Goal: Task Accomplishment & Management: Use online tool/utility

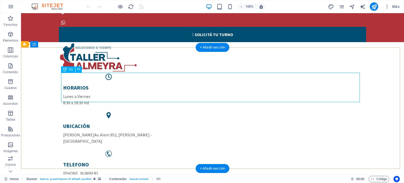
scroll to position [53, 0]
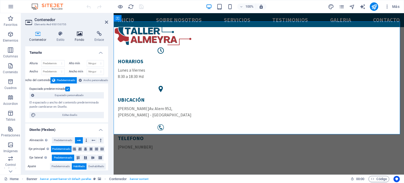
click at [78, 35] on icon at bounding box center [80, 33] width 18 height 5
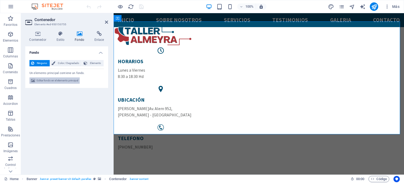
click at [59, 83] on span "Editar fondo en el elemento principal" at bounding box center [58, 80] width 42 height 6
select select "ms"
select select "s"
select select "progressive"
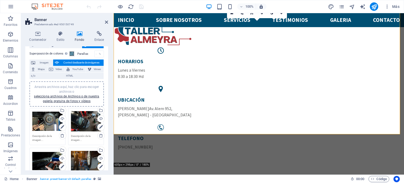
scroll to position [26, 0]
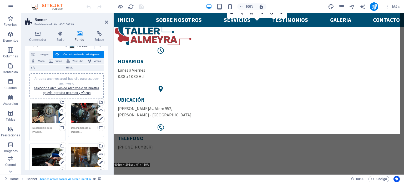
click at [44, 127] on textarea at bounding box center [47, 132] width 30 height 12
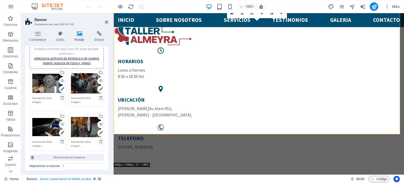
scroll to position [47, 0]
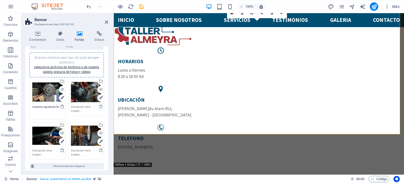
type textarea "mecanico ajustando freno"
click at [83, 109] on textarea at bounding box center [86, 111] width 30 height 12
type textarea "mecanico colocando una rueda"
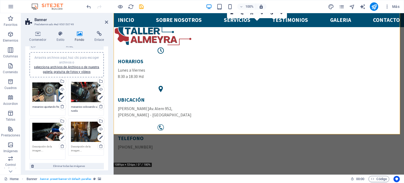
click at [44, 150] on textarea at bounding box center [47, 150] width 30 height 12
type textarea "mecanico scaneando auto"
click at [79, 151] on textarea at bounding box center [86, 150] width 30 height 12
type textarea "mecanico revisando suspensión"
click at [106, 152] on div "Ninguno Color / Degradado Elemento Estirar fondo a ancho completo Superposición…" at bounding box center [66, 140] width 83 height 264
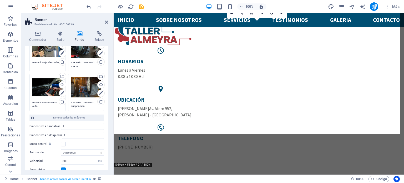
scroll to position [100, 0]
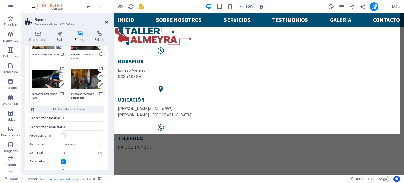
click at [106, 21] on icon at bounding box center [106, 22] width 3 height 4
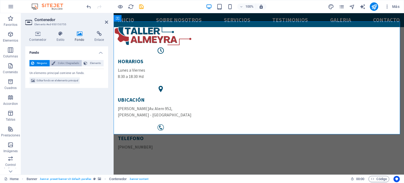
click at [69, 60] on span "Color / Degradado" at bounding box center [68, 63] width 23 height 6
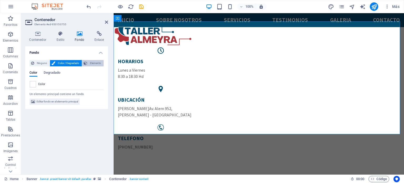
click at [89, 63] on span "Elemento" at bounding box center [95, 63] width 13 height 6
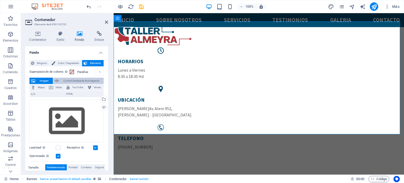
scroll to position [0, 0]
click at [65, 64] on span "Color / Degradado" at bounding box center [68, 63] width 23 height 6
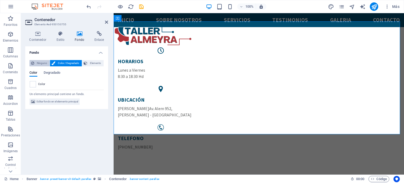
click at [40, 63] on span "Ninguno" at bounding box center [42, 63] width 12 height 6
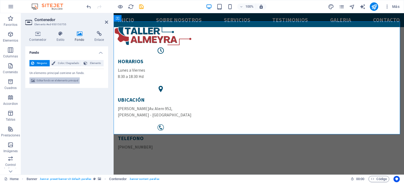
click at [57, 81] on span "Editar fondo en el elemento principal" at bounding box center [58, 80] width 42 height 6
select select "ms"
select select "s"
select select "progressive"
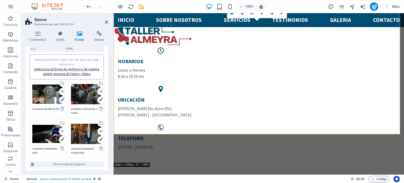
scroll to position [53, 0]
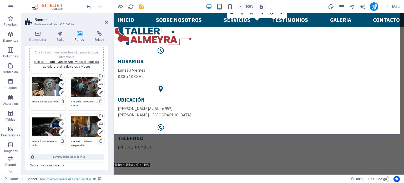
click at [46, 105] on textarea "mecanico ajustando freno" at bounding box center [47, 103] width 30 height 8
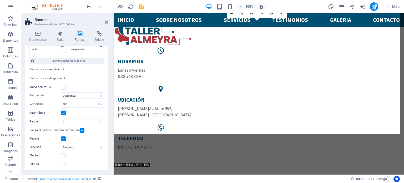
scroll to position [100, 0]
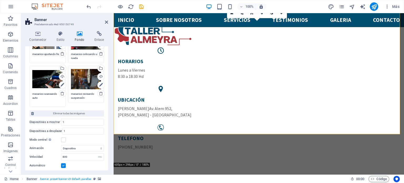
drag, startPoint x: 44, startPoint y: 103, endPoint x: 26, endPoint y: 92, distance: 20.7
click at [26, 92] on div "Ninguno Color / Degradado Elemento Estirar fondo a ancho completo Superposición…" at bounding box center [66, 90] width 83 height 268
drag, startPoint x: 85, startPoint y: 98, endPoint x: 68, endPoint y: 92, distance: 17.6
click at [68, 92] on div "Arrastra archivos aquí, haz clic para escoger archivos o selecciona archivos de…" at bounding box center [86, 86] width 39 height 44
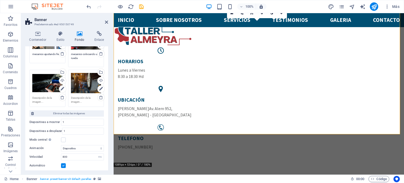
drag, startPoint x: 80, startPoint y: 57, endPoint x: 70, endPoint y: 54, distance: 10.6
click at [70, 54] on div "Arrastra archivos aquí, haz clic para escoger archivos o selecciona archivos de…" at bounding box center [86, 47] width 39 height 44
drag, startPoint x: 39, startPoint y: 57, endPoint x: 25, endPoint y: 54, distance: 13.9
click at [25, 54] on div "Ninguno Color / Degradado Elemento Estirar fondo a ancho completo Superposición…" at bounding box center [66, 90] width 83 height 268
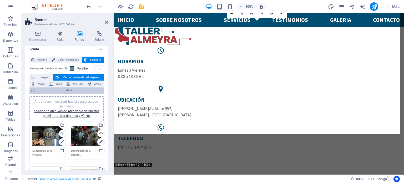
scroll to position [0, 0]
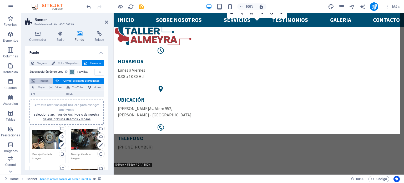
click at [42, 81] on span "Imagen" at bounding box center [44, 81] width 14 height 6
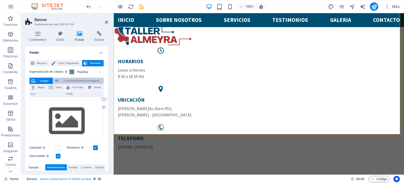
click at [63, 81] on span "Control deslizante de imágenes" at bounding box center [81, 81] width 42 height 6
select select "ms"
select select "s"
select select "progressive"
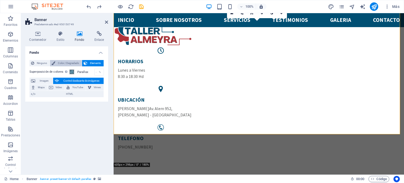
click at [64, 63] on span "Color / Degradado" at bounding box center [68, 63] width 23 height 6
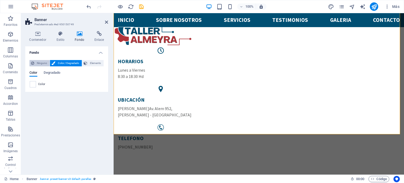
click at [45, 63] on span "Ninguno" at bounding box center [42, 63] width 12 height 6
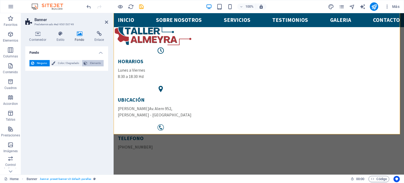
click at [93, 63] on span "Elemento" at bounding box center [95, 63] width 13 height 6
select select "ms"
select select "s"
select select "progressive"
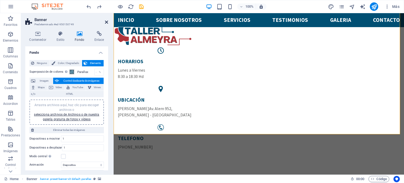
click at [106, 22] on icon at bounding box center [106, 22] width 3 height 4
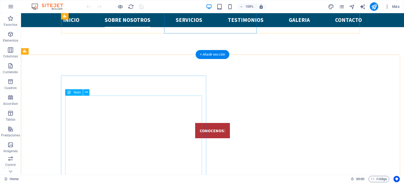
scroll to position [342, 0]
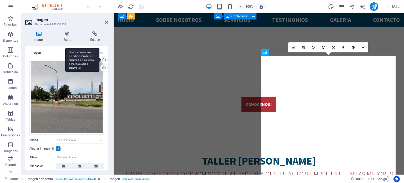
click at [102, 59] on div "Selecciona archivos del administrador de archivos, de la galería de fotos o car…" at bounding box center [103, 60] width 8 height 8
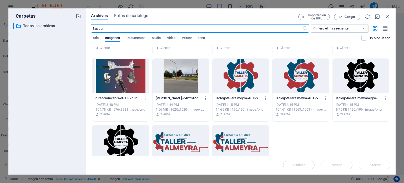
scroll to position [394, 0]
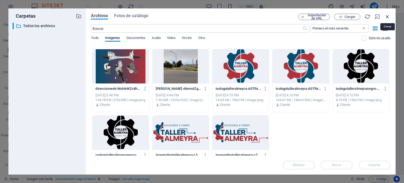
click at [387, 16] on icon "button" at bounding box center [387, 17] width 6 height 6
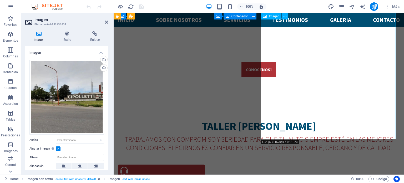
scroll to position [368, 0]
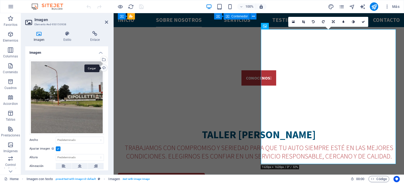
click at [103, 67] on div "Cargar" at bounding box center [103, 68] width 8 height 8
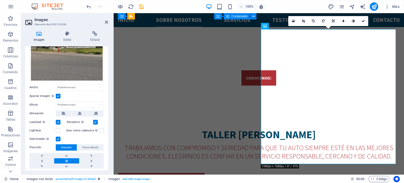
scroll to position [66, 0]
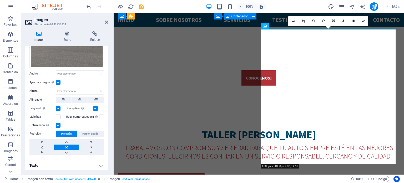
click at [100, 164] on h4 "Texto" at bounding box center [66, 165] width 83 height 13
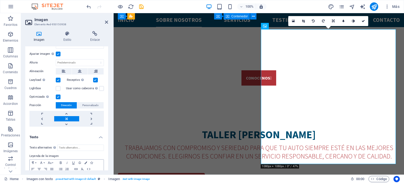
scroll to position [116, 0]
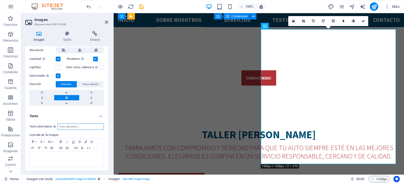
click at [67, 126] on input "Texto alternativo El texto alternativo es usado por aquellos dispositivos que n…" at bounding box center [80, 126] width 47 height 6
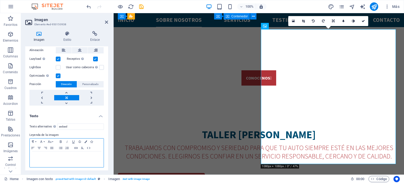
click at [68, 158] on div at bounding box center [67, 159] width 74 height 16
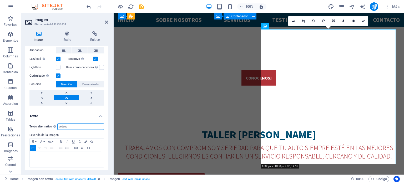
click at [71, 124] on input "asdasd" at bounding box center [80, 126] width 47 height 6
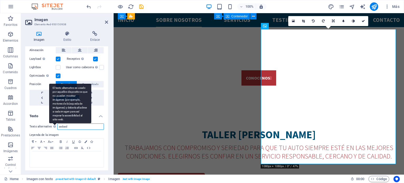
drag, startPoint x: 75, startPoint y: 126, endPoint x: 55, endPoint y: 124, distance: 20.0
click at [55, 124] on div "Texto alternativo El texto alternativo es usado por aquellos dispositivos que n…" at bounding box center [66, 126] width 74 height 6
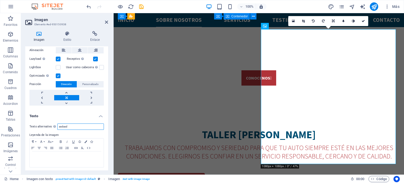
click at [75, 126] on input "asdasd" at bounding box center [80, 126] width 47 height 6
drag, startPoint x: 74, startPoint y: 124, endPoint x: 58, endPoint y: 127, distance: 16.5
click at [58, 127] on input "asdasd" at bounding box center [80, 126] width 47 height 6
type input "f"
type input "c"
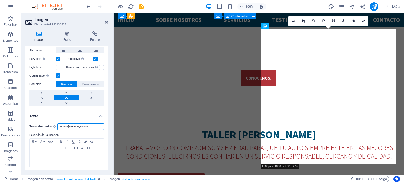
type input "entrada a cipolletti"
click at [111, 127] on div "Imagen Estilo Enlace Imagen Arrastra archivos aquí, haz clic para escoger archi…" at bounding box center [66, 100] width 91 height 147
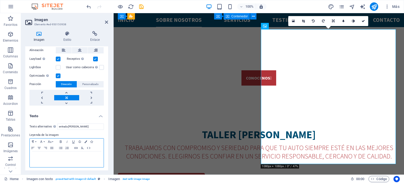
click at [63, 157] on p at bounding box center [66, 156] width 69 height 5
click at [106, 21] on icon at bounding box center [106, 22] width 3 height 4
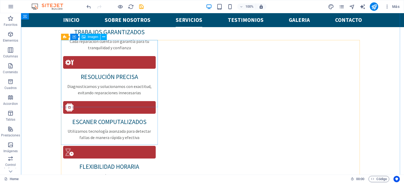
scroll to position [572, 0]
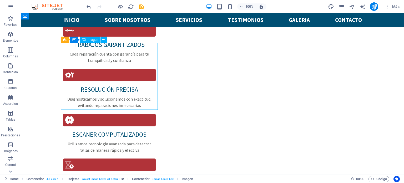
select select "%"
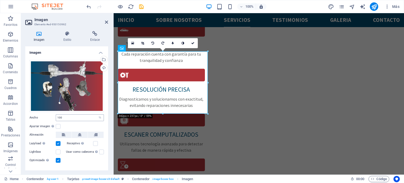
scroll to position [9, 0]
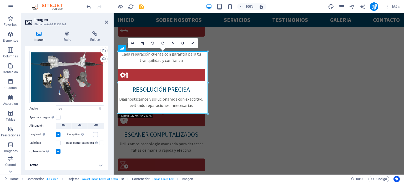
click at [101, 163] on h4 "Texto" at bounding box center [66, 164] width 83 height 13
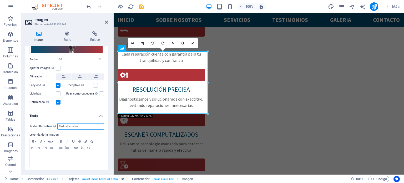
click at [68, 124] on input "Texto alternativo El texto alternativo es usado por aquellos dispositivos que n…" at bounding box center [80, 126] width 47 height 6
type input "d"
type input "ilustracion de direcciones"
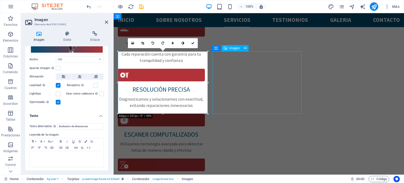
scroll to position [572, 0]
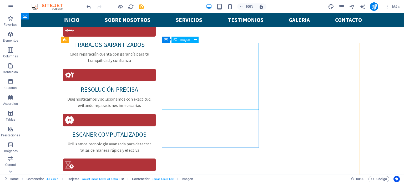
select select "%"
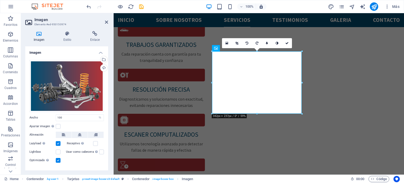
scroll to position [9, 0]
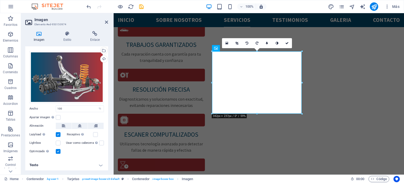
click at [102, 164] on h4 "Texto" at bounding box center [66, 164] width 83 height 13
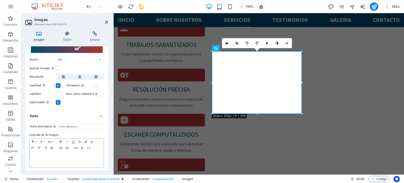
scroll to position [58, 0]
click at [70, 124] on input "Texto alternativo El texto alternativo es usado por aquellos dispositivos que n…" at bounding box center [80, 126] width 47 height 6
type input "ilustracion de suspension"
click at [107, 21] on icon at bounding box center [106, 22] width 3 height 4
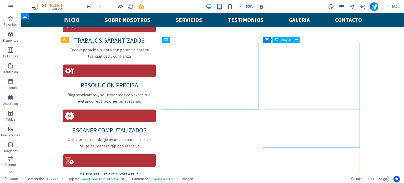
select select "%"
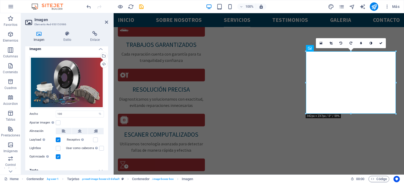
scroll to position [9, 0]
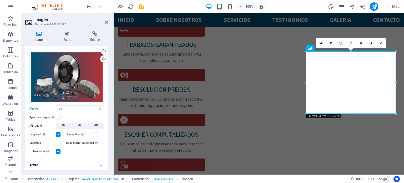
click at [61, 161] on h4 "Texto" at bounding box center [66, 164] width 83 height 13
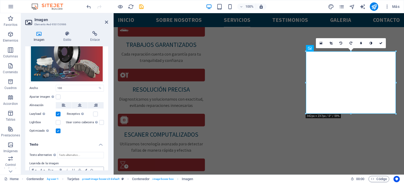
scroll to position [58, 0]
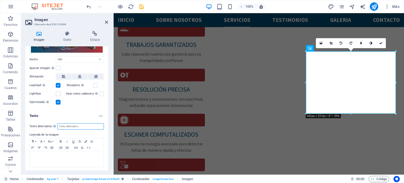
click at [72, 124] on input "Texto alternativo El texto alternativo es usado por aquellos dispositivos que n…" at bounding box center [80, 126] width 47 height 6
type input "ilustracion de frenos"
click at [106, 21] on icon at bounding box center [106, 22] width 3 height 4
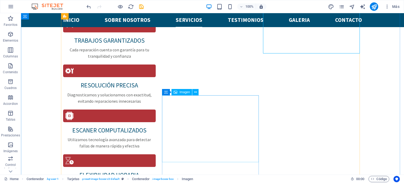
scroll to position [651, 0]
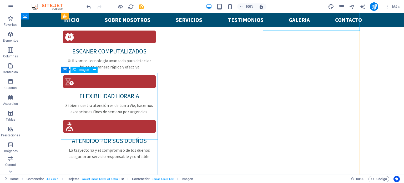
select select "%"
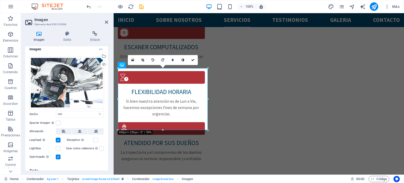
scroll to position [9, 0]
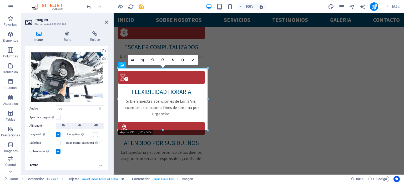
click at [59, 164] on h4 "Texto" at bounding box center [66, 164] width 83 height 13
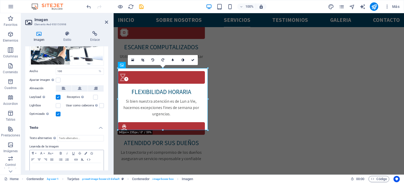
scroll to position [58, 0]
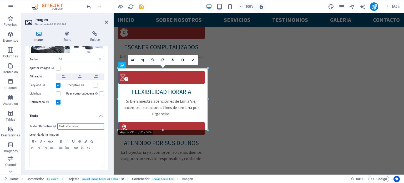
click at [68, 126] on input "Texto alternativo El texto alternativo es usado por aquellos dispositivos que n…" at bounding box center [80, 126] width 47 height 6
type input "ilustracion de diagnostico computarizado"
drag, startPoint x: 106, startPoint y: 21, endPoint x: 86, endPoint y: 13, distance: 21.9
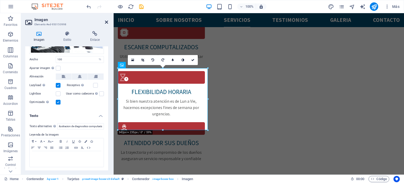
click at [106, 21] on icon at bounding box center [106, 22] width 3 height 4
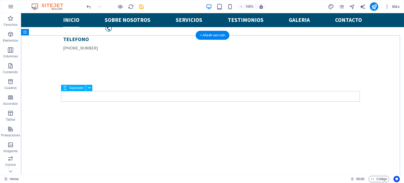
scroll to position [230, 0]
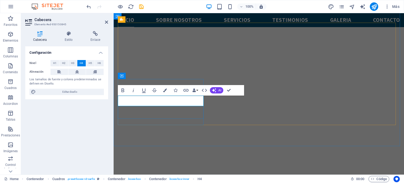
click at [105, 22] on icon at bounding box center [106, 22] width 3 height 4
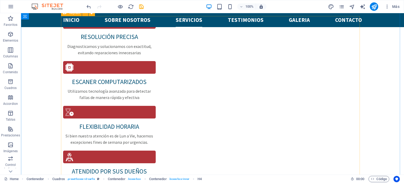
scroll to position [651, 0]
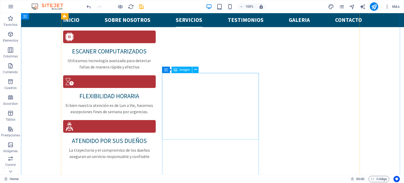
select select "%"
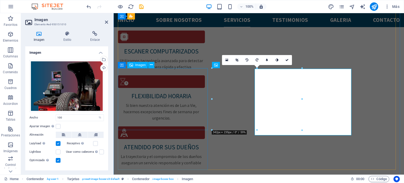
scroll to position [655, 0]
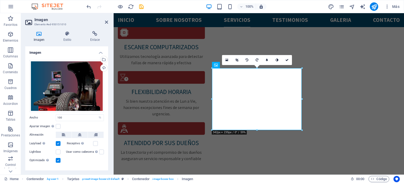
click at [63, 167] on h4 "Texto" at bounding box center [66, 173] width 83 height 13
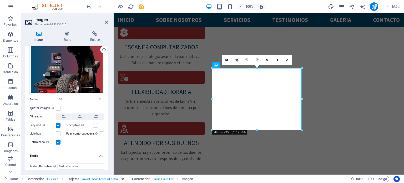
scroll to position [26, 0]
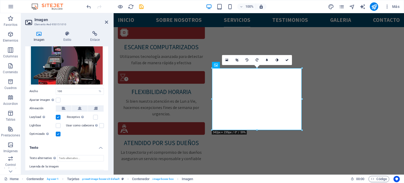
click at [70, 127] on label "Usar como cabecera La imagen se ajustará en una etiqueta de cabecera H1. Result…" at bounding box center [82, 125] width 33 height 6
click at [0, 0] on input "Usar como cabecera La imagen se ajustará en una etiqueta de cabecera H1. Result…" at bounding box center [0, 0] width 0 height 0
click at [99, 124] on label at bounding box center [101, 125] width 5 height 5
click at [0, 0] on input "Usar como cabecera La imagen se ajustará en una etiqueta de cabecera H1. Result…" at bounding box center [0, 0] width 0 height 0
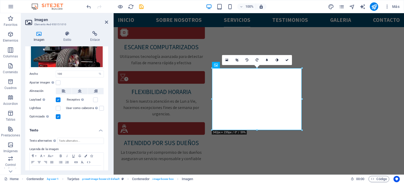
scroll to position [53, 0]
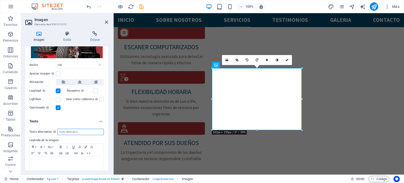
click at [68, 130] on input "Texto alternativo El texto alternativo es usado por aquellos dispositivos que n…" at bounding box center [80, 132] width 47 height 6
type input "ilustracion de alineacion y balanceo"
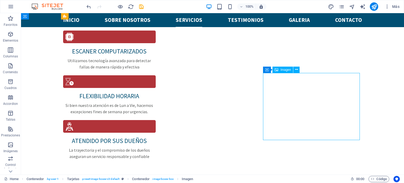
select select "%"
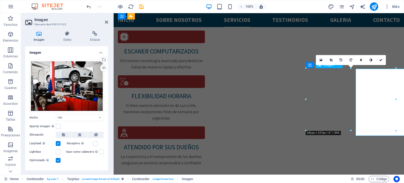
scroll to position [655, 0]
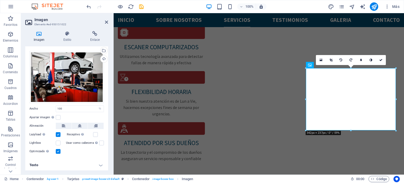
click at [50, 163] on h4 "Texto" at bounding box center [66, 164] width 83 height 13
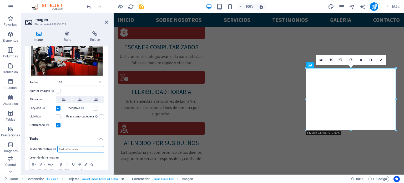
click at [64, 149] on input "Texto alternativo El texto alternativo es usado por aquellos dispositivos que n…" at bounding box center [80, 149] width 47 height 6
type input "ilustracion de otros servicios"
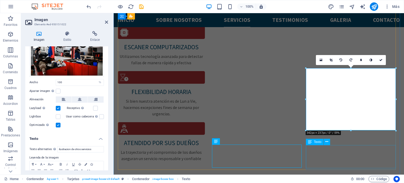
scroll to position [651, 0]
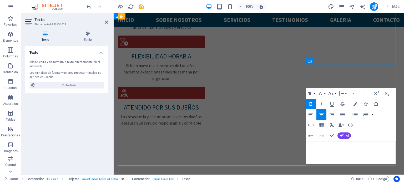
scroll to position [707, 0]
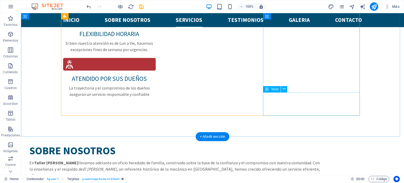
scroll to position [686, 0]
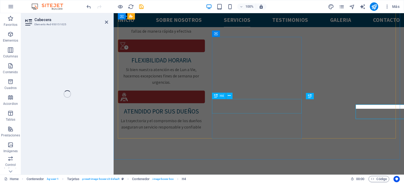
scroll to position [686, 0]
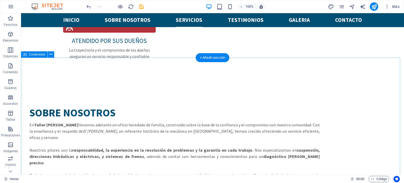
scroll to position [739, 0]
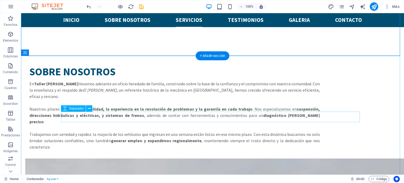
scroll to position [818, 0]
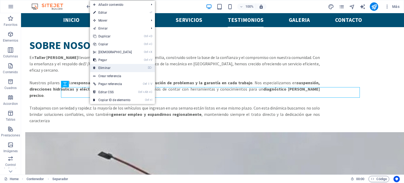
click at [111, 65] on link "⌦ Eliminar" at bounding box center [112, 68] width 45 height 8
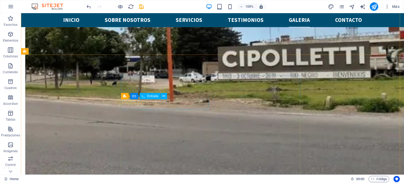
scroll to position [1133, 0]
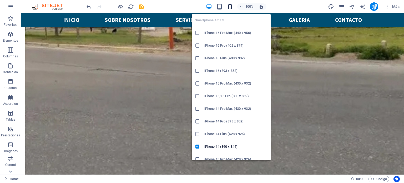
click at [227, 8] on icon "button" at bounding box center [230, 7] width 6 height 6
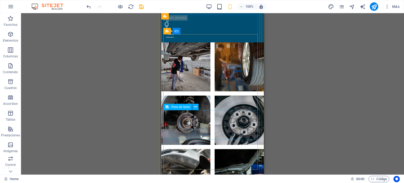
scroll to position [2239, 0]
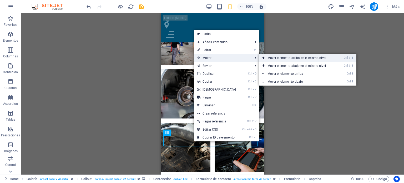
click at [288, 58] on link "Ctrl ⇧ ⬆ Mover elemento arriba en el mismo nivel" at bounding box center [298, 58] width 78 height 8
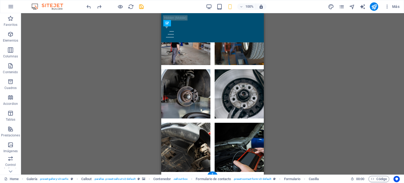
drag, startPoint x: 192, startPoint y: 91, endPoint x: 195, endPoint y: 122, distance: 31.2
drag, startPoint x: 191, startPoint y: 90, endPoint x: 183, endPoint y: 129, distance: 38.9
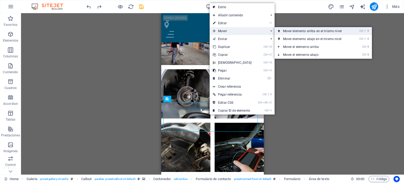
click at [291, 32] on link "Ctrl ⇧ ⬆ Mover elemento arriba en el mismo nivel" at bounding box center [313, 31] width 78 height 8
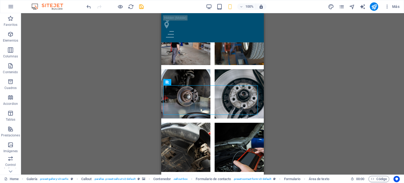
click at [305, 106] on div "H1 Banner Banner Contenedor H2 Separador Botón Contenedor H2 H3 Separador Conte…" at bounding box center [212, 93] width 383 height 161
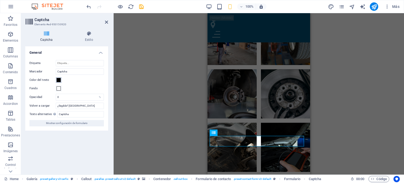
click at [59, 81] on span at bounding box center [59, 80] width 4 height 4
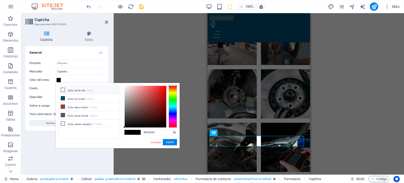
click at [64, 90] on icon at bounding box center [63, 90] width 4 height 4
type input "#ffffff"
click at [63, 90] on icon at bounding box center [63, 90] width 4 height 4
click at [166, 143] on button "Aplicar" at bounding box center [170, 142] width 14 height 6
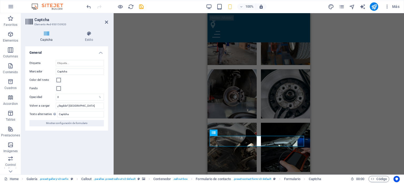
click at [356, 126] on div "H1 Banner Banner Contenedor H2 Separador Botón Contenedor H2 H3 Separador Conte…" at bounding box center [259, 93] width 290 height 161
click at [330, 115] on div "H1 Banner Banner Contenedor H2 Separador Botón Contenedor H2 H3 Separador Conte…" at bounding box center [259, 93] width 290 height 161
click at [105, 22] on icon at bounding box center [106, 22] width 3 height 4
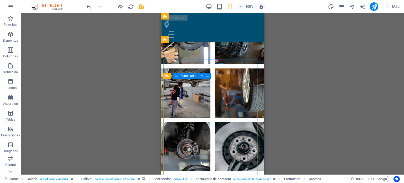
scroll to position [2108, 0]
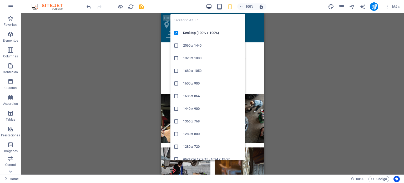
click at [209, 6] on icon "button" at bounding box center [209, 7] width 6 height 6
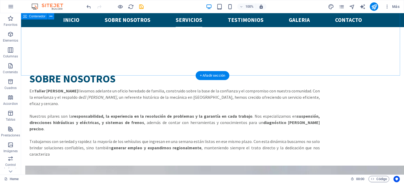
scroll to position [706, 0]
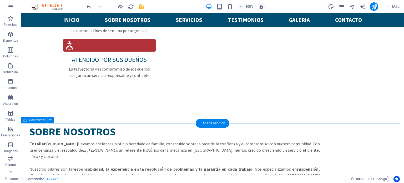
scroll to position [732, 0]
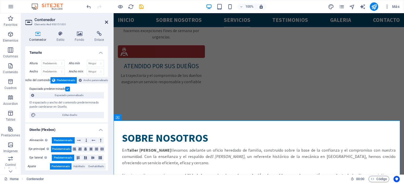
drag, startPoint x: 107, startPoint y: 22, endPoint x: 106, endPoint y: 42, distance: 19.5
click at [107, 22] on icon at bounding box center [106, 22] width 3 height 4
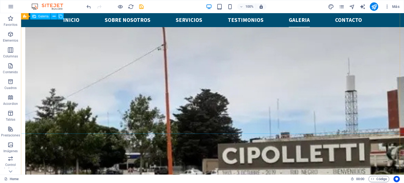
scroll to position [953, 0]
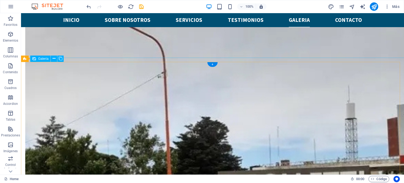
select select "4"
select select "px"
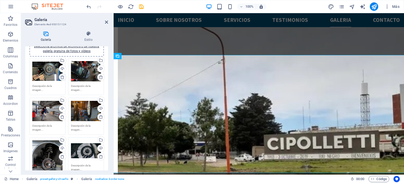
scroll to position [0, 0]
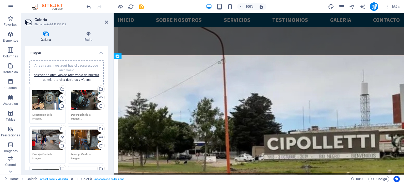
click at [44, 116] on textarea at bounding box center [47, 116] width 30 height 8
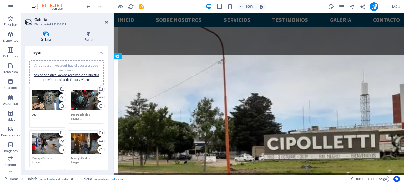
type textarea "AS"
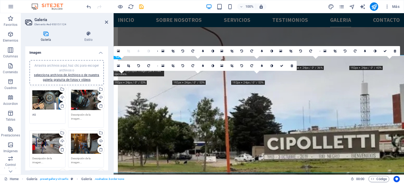
click at [81, 118] on textarea at bounding box center [86, 118] width 30 height 12
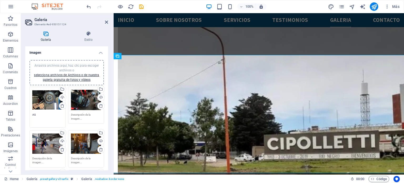
drag, startPoint x: 41, startPoint y: 114, endPoint x: 27, endPoint y: 115, distance: 13.7
click at [27, 115] on div "Arrastra archivos aquí, haz clic para escoger archivos o selecciona archivos de…" at bounding box center [66, 170] width 83 height 229
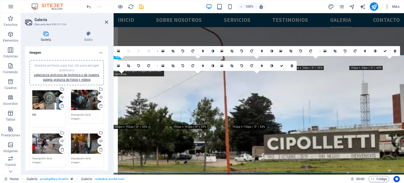
type textarea "M"
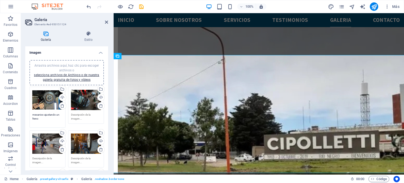
type textarea "mecanico ajustando un freno"
click at [81, 118] on textarea at bounding box center [86, 116] width 30 height 8
click at [108, 23] on aside "Galería Elemento #ed-950151124 Galería Estilo Imagen Arrastra archivos aquí, ha…" at bounding box center [67, 93] width 93 height 161
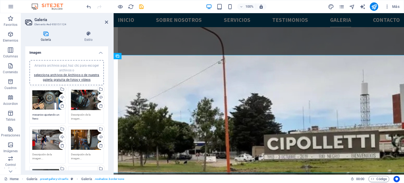
click at [104, 22] on h2 "Galería" at bounding box center [71, 19] width 74 height 5
drag, startPoint x: 107, startPoint y: 23, endPoint x: 86, endPoint y: 19, distance: 21.4
click at [107, 23] on icon at bounding box center [106, 22] width 3 height 4
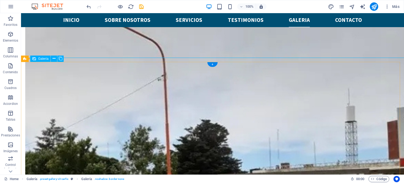
select select "4"
select select "px"
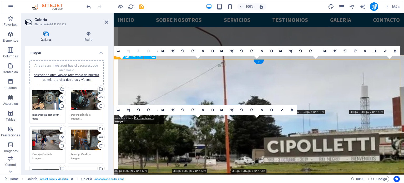
scroll to position [956, 0]
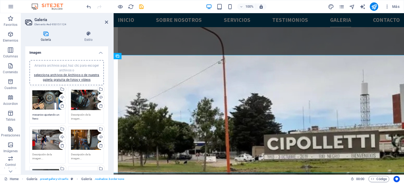
click at [79, 116] on textarea at bounding box center [86, 116] width 30 height 8
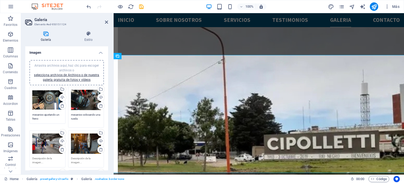
type textarea "mecanico colocando una rueda"
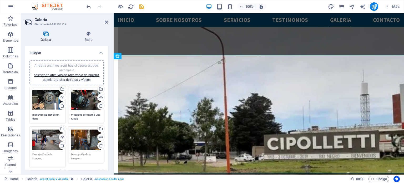
click at [44, 158] on textarea at bounding box center [47, 158] width 30 height 12
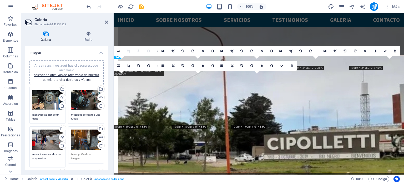
type textarea "mecanico revisando una suspension"
click at [76, 156] on textarea at bounding box center [86, 156] width 30 height 8
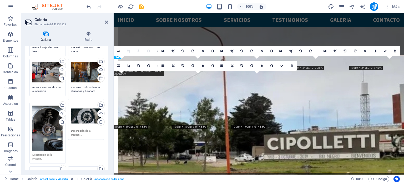
scroll to position [79, 0]
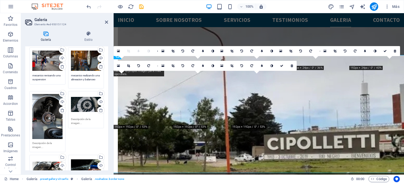
type textarea "mecanico realizando una alineacion y balanceo"
click at [44, 144] on textarea at bounding box center [47, 145] width 30 height 8
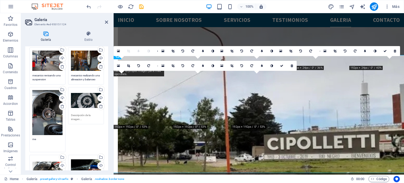
type textarea "m"
type textarea "fotos de suspension y frenos"
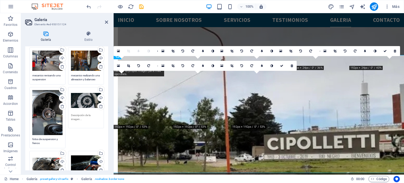
click at [82, 117] on textarea at bounding box center [86, 119] width 30 height 12
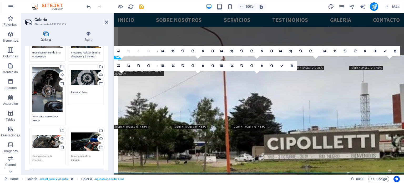
scroll to position [131, 0]
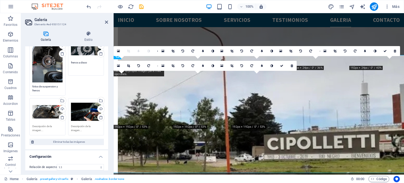
type textarea "frenos a disco"
click at [39, 129] on textarea at bounding box center [47, 128] width 30 height 8
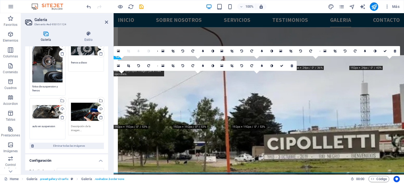
type textarea "auto en suspension"
click at [75, 128] on textarea at bounding box center [86, 128] width 30 height 8
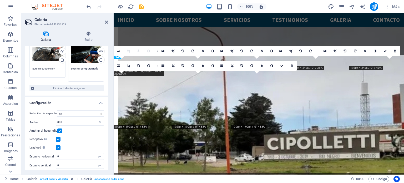
scroll to position [190, 0]
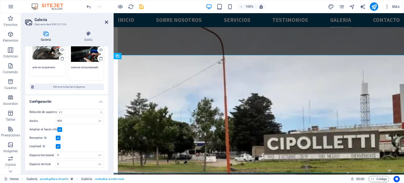
type textarea "scanner computarizado"
click at [107, 22] on icon at bounding box center [106, 22] width 3 height 4
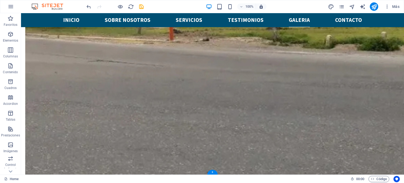
scroll to position [1137, 0]
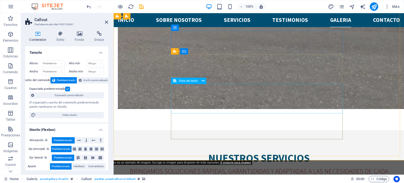
scroll to position [1119, 0]
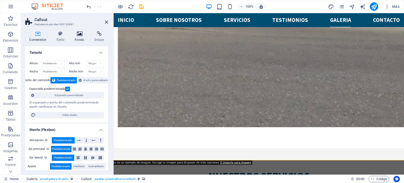
click at [78, 37] on h4 "Fondo" at bounding box center [81, 36] width 20 height 11
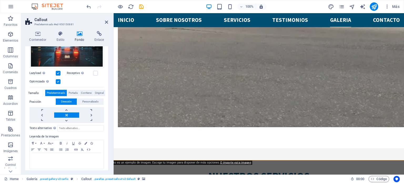
scroll to position [68, 0]
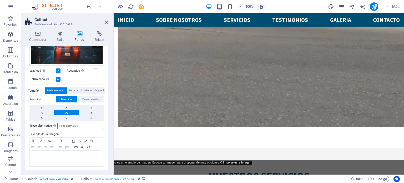
click at [68, 127] on input "Texto alternativo El texto alternativo es usado por aquellos dispositivos que n…" at bounding box center [80, 125] width 47 height 6
type input "auto en ciudad difuminado"
click at [106, 23] on icon at bounding box center [106, 22] width 3 height 4
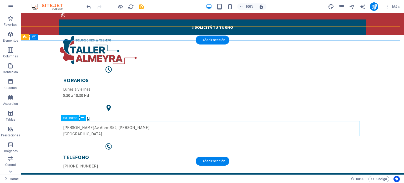
scroll to position [0, 0]
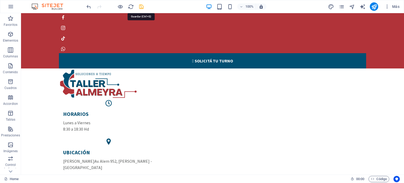
click at [141, 6] on icon "save" at bounding box center [141, 7] width 6 height 6
checkbox input "false"
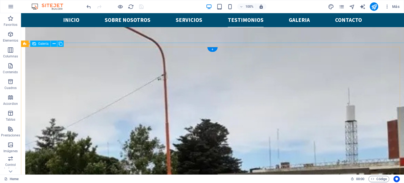
scroll to position [999, 0]
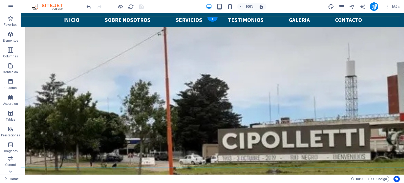
select select "4"
select select "px"
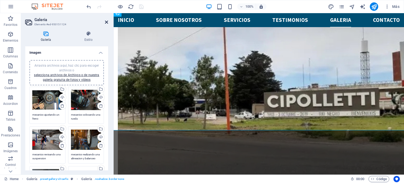
click at [106, 23] on icon at bounding box center [106, 22] width 3 height 4
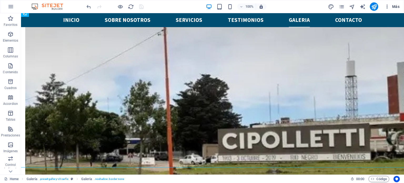
click at [394, 6] on span "Más" at bounding box center [391, 6] width 15 height 5
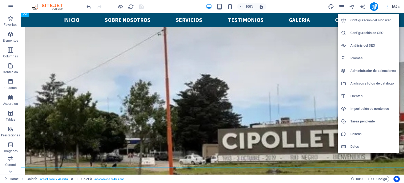
click at [365, 34] on h6 "Configuración de SEO" at bounding box center [373, 33] width 46 height 6
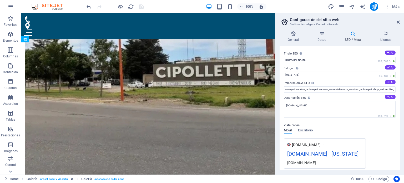
scroll to position [973, 0]
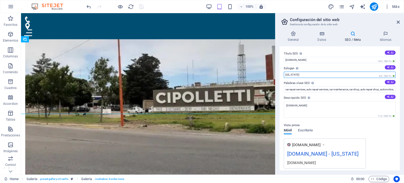
drag, startPoint x: 302, startPoint y: 74, endPoint x: 284, endPoint y: 74, distance: 18.1
click at [284, 74] on input "New York" at bounding box center [340, 74] width 112 height 6
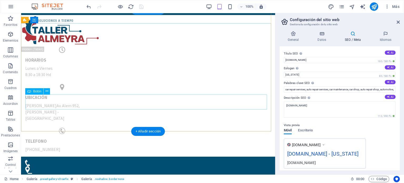
scroll to position [0, 0]
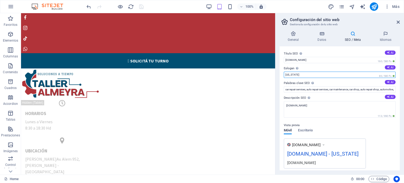
click at [314, 75] on input "New York" at bounding box center [340, 74] width 112 height 6
drag, startPoint x: 297, startPoint y: 75, endPoint x: 282, endPoint y: 76, distance: 15.5
click at [282, 76] on div "Título SEO El título de tu sitio web. Elige algo que destaque en los resultados…" at bounding box center [339, 108] width 120 height 124
type input "soluciones a tiempo"
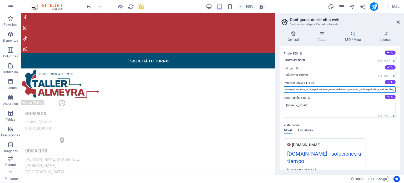
click at [324, 90] on input "car repair services, auto repair services, car maintenance, car shop, auto repa…" at bounding box center [340, 89] width 112 height 6
drag, startPoint x: 285, startPoint y: 90, endPoint x: 403, endPoint y: 92, distance: 118.0
click at [403, 92] on div "General Datos SEO / Meta Idiomas Nombre del sitio web talleralmeyra.com Logo Ar…" at bounding box center [339, 100] width 129 height 147
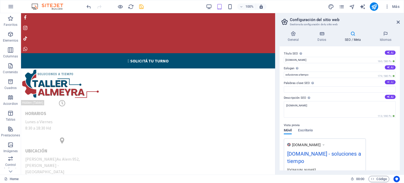
click at [390, 82] on button "AI" at bounding box center [389, 82] width 11 height 4
click at [311, 90] on input "Palabras clave SEO Lista de palabras clave separadas por comas que describen tu…" at bounding box center [340, 89] width 112 height 6
click at [357, 89] on input "taller mecánico Cipolletti, reparación de autos, diagnóstico computarizado, ser…" at bounding box center [340, 89] width 112 height 6
click at [314, 89] on input "taller mecánico Cipolletti, reparación de autos, diagnóstico computarizado, ser…" at bounding box center [340, 89] width 112 height 6
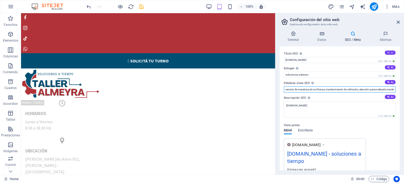
type input "taller mecánico Cipolletti, reparación de autos, diagnóstico computarizado, ser…"
click at [388, 52] on button "AI" at bounding box center [389, 52] width 11 height 4
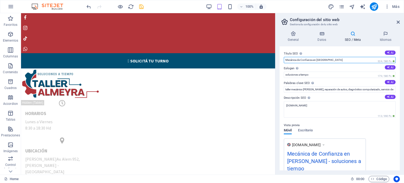
drag, startPoint x: 312, startPoint y: 60, endPoint x: 295, endPoint y: 60, distance: 16.8
click at [295, 60] on input "Mecánica de Confianza en Cipolletti" at bounding box center [340, 60] width 112 height 6
click at [319, 59] on input "Mecánica en Cipolletti" at bounding box center [340, 60] width 112 height 6
type input "Mecánica en Cipolletti"
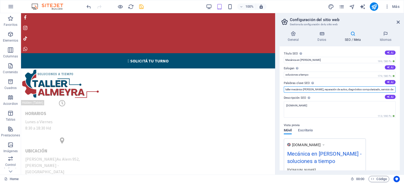
click at [384, 89] on input "taller mecánico Cipolletti, reparación de autos, diagnóstico computarizado, ser…" at bounding box center [340, 89] width 112 height 6
click at [315, 89] on input "taller mecánico Cipolletti, reparación de autos, diagnóstico computarizado, ser…" at bounding box center [340, 89] width 112 height 6
click at [361, 90] on input "taller mecánico Cipolletti, direcciones hidráulicas, suspensión, frenos, servic…" at bounding box center [340, 89] width 112 height 6
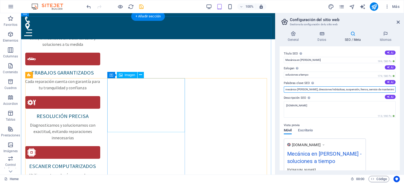
scroll to position [604, 0]
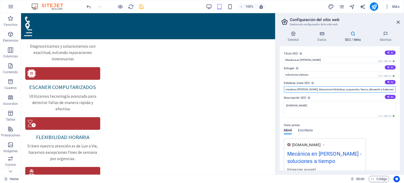
click at [386, 89] on input "taller mecánico Cipolletti, direcciones hidráulicas, suspensión, frenos, alinea…" at bounding box center [340, 89] width 112 height 6
type input "taller mecánico Cipolletti, direcciones hidráulicas, suspensión, frenos, alinea…"
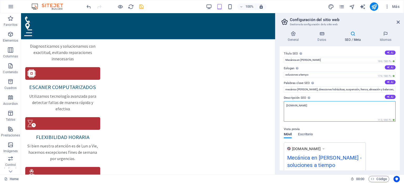
click at [320, 108] on textarea "[DOMAIN_NAME]" at bounding box center [340, 111] width 112 height 20
drag, startPoint x: 313, startPoint y: 105, endPoint x: 276, endPoint y: 109, distance: 37.2
click at [276, 109] on aside "Configuración del sitio web Gestiona la configuración de tu sitio web General D…" at bounding box center [339, 93] width 129 height 161
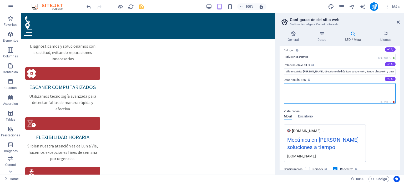
scroll to position [26, 0]
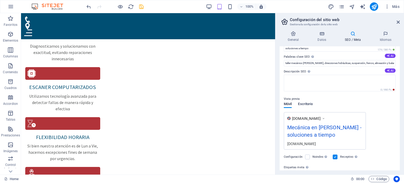
click at [302, 108] on div "Móvil Escritorio" at bounding box center [298, 107] width 29 height 10
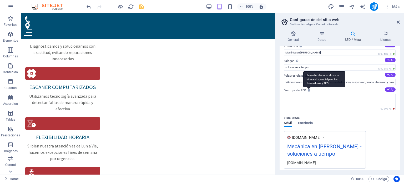
scroll to position [0, 0]
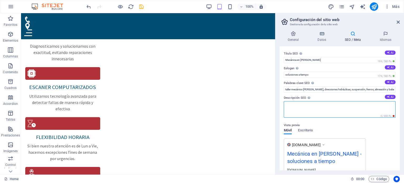
click at [300, 104] on textarea "Descripción SEO Describe el contenido de tu sitio web - ¡crucial para los busca…" at bounding box center [340, 109] width 112 height 17
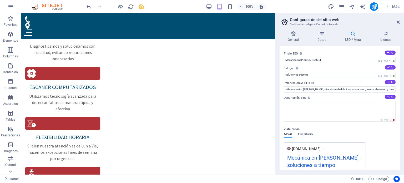
click at [388, 97] on icon at bounding box center [388, 96] width 3 height 3
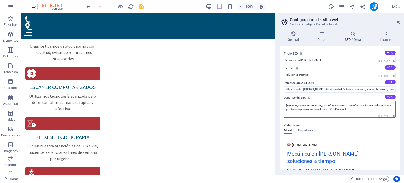
click at [318, 110] on textarea "Taller Almeyra en Cipolletti: tu mecánico de confianza. Ofrecemos diagnósticos …" at bounding box center [340, 109] width 112 height 17
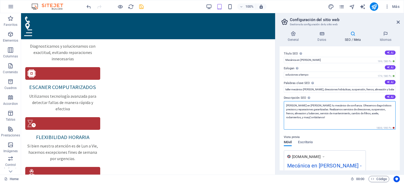
type textarea "Taller Almeyra en Cipolletti: tu mecánico de confianza. Ofrecemos diagnósticos …"
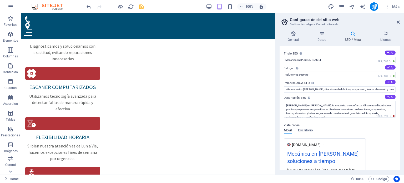
click at [334, 135] on div "Vista previa Móvil Escritorio www.example.com Mecánica en Cipolletti - solucion…" at bounding box center [340, 160] width 112 height 84
drag, startPoint x: 315, startPoint y: 60, endPoint x: 280, endPoint y: 60, distance: 35.5
click at [280, 60] on div "Título SEO El título de tu sitio web. Elige algo que destaque en los resultados…" at bounding box center [339, 108] width 120 height 124
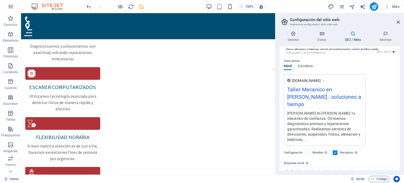
scroll to position [53, 0]
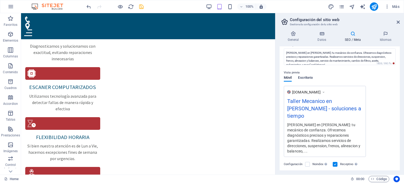
type input "Taller Mecánico en Cipolletti"
click at [305, 78] on span "Escritorio" at bounding box center [305, 77] width 15 height 7
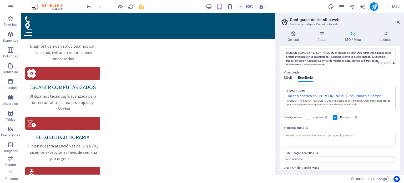
click at [287, 77] on span "Móvil" at bounding box center [288, 77] width 8 height 7
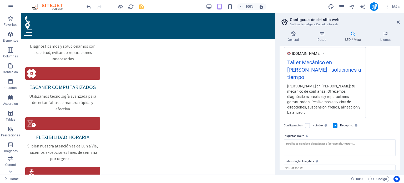
scroll to position [98, 0]
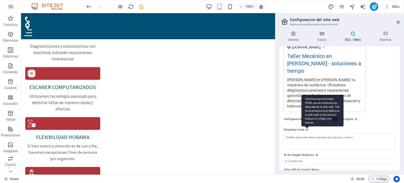
click at [306, 128] on icon at bounding box center [307, 129] width 2 height 3
click at [306, 133] on textarea "Etiquetas meta Introduce aquí el código HTML que se incluirá en las etiquetas d…" at bounding box center [340, 141] width 112 height 17
click at [306, 116] on div "Introduce aquí el código HTML que se incluirá en las etiquetas de tu sitio web.…" at bounding box center [322, 111] width 42 height 32
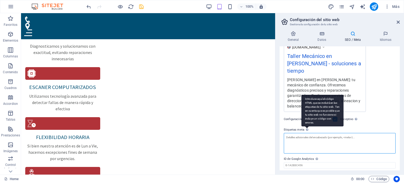
click at [306, 133] on textarea "Etiquetas meta Introduce aquí el código HTML que se incluirá en las etiquetas d…" at bounding box center [340, 143] width 112 height 20
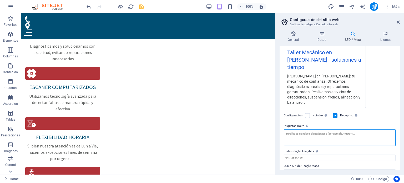
scroll to position [101, 0]
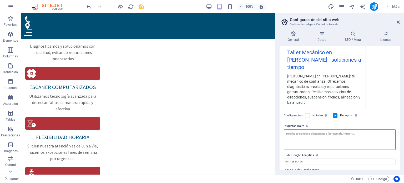
paste textarea "<meta charset="UTF-8"><meta name="viewport" content="width=device-width, initia…"
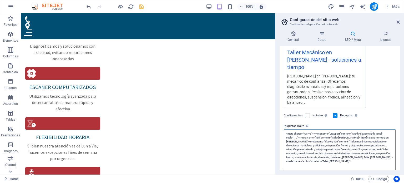
scroll to position [0, 0]
drag, startPoint x: 352, startPoint y: 124, endPoint x: 377, endPoint y: 123, distance: 25.2
click at [377, 129] on textarea "<meta charset="UTF-8"><meta name="viewport" content="width=device-width, initia…" at bounding box center [340, 151] width 112 height 44
click at [348, 149] on textarea "<meta charset="UTF-8"><meta name="viewport" content="width=device-width, initia…" at bounding box center [340, 151] width 112 height 44
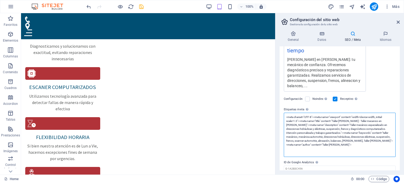
scroll to position [125, 0]
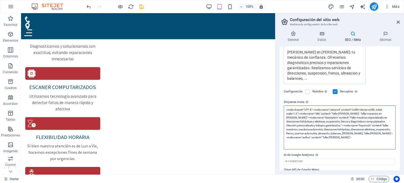
type textarea "<meta charset="UTF-8"><meta name="viewport" content="width=device-width, initia…"
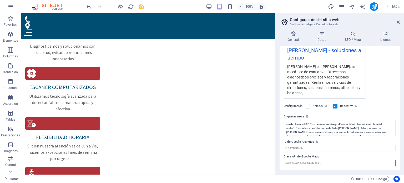
click at [334, 162] on input "Clave API de Google Maps" at bounding box center [340, 163] width 112 height 6
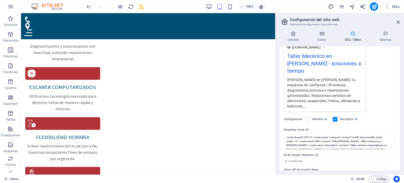
click at [343, 166] on label "Clave API de Google Maps" at bounding box center [340, 169] width 112 height 6
click at [343, 173] on input "Clave API de Google Maps" at bounding box center [340, 176] width 112 height 6
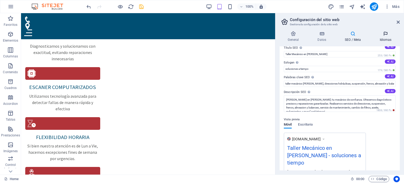
scroll to position [0, 0]
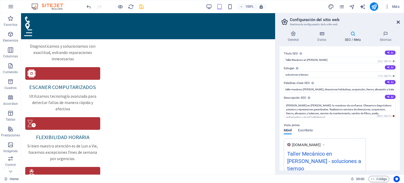
drag, startPoint x: 376, startPoint y: 8, endPoint x: 397, endPoint y: 21, distance: 24.8
click at [397, 21] on icon at bounding box center [397, 22] width 3 height 4
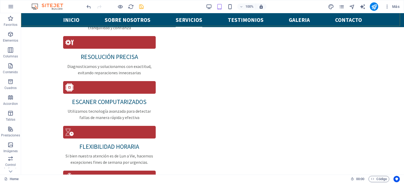
scroll to position [615, 0]
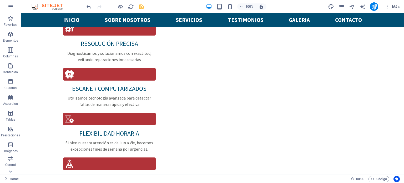
click at [395, 7] on span "Más" at bounding box center [391, 6] width 15 height 5
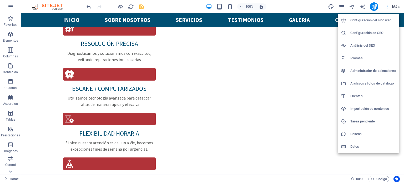
click at [363, 32] on h6 "Configuración de SEO" at bounding box center [373, 33] width 46 height 6
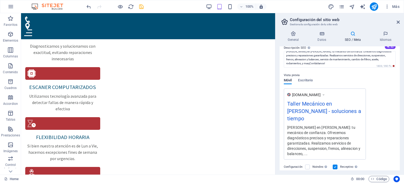
scroll to position [0, 0]
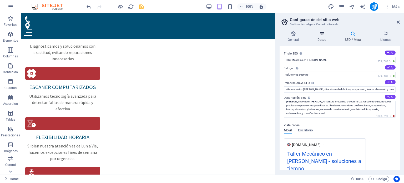
click at [323, 35] on icon at bounding box center [321, 33] width 25 height 5
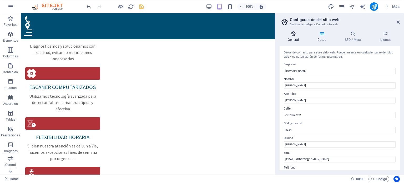
click at [293, 36] on icon at bounding box center [293, 33] width 28 height 5
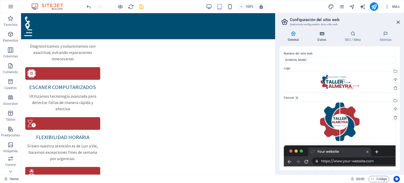
click at [317, 38] on h4 "Datos" at bounding box center [322, 36] width 27 height 11
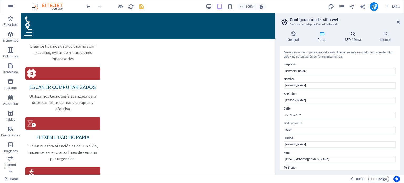
click at [351, 34] on icon at bounding box center [352, 33] width 33 height 5
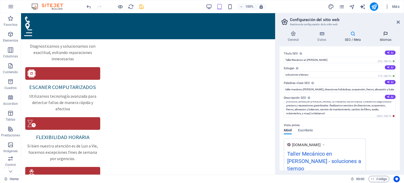
click at [380, 35] on icon at bounding box center [385, 33] width 28 height 5
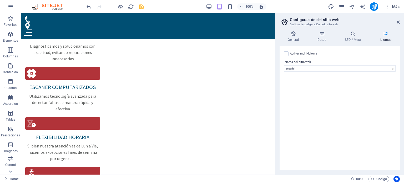
click at [392, 5] on span "Más" at bounding box center [391, 6] width 15 height 5
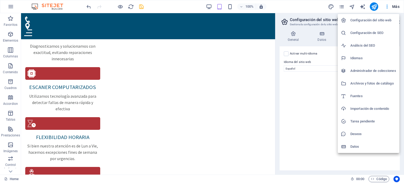
click at [365, 44] on h6 "Análisis del SEO" at bounding box center [373, 45] width 46 height 6
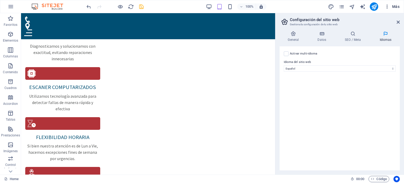
click at [392, 7] on span "Más" at bounding box center [391, 6] width 15 height 5
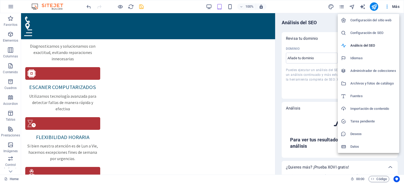
click at [360, 30] on h6 "Configuración de SEO" at bounding box center [373, 33] width 46 height 6
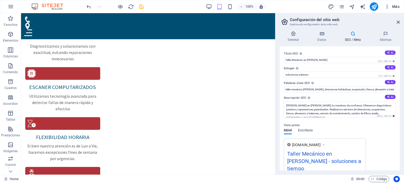
click at [393, 6] on span "Más" at bounding box center [391, 6] width 15 height 5
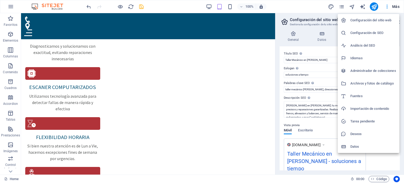
click at [360, 47] on h6 "Análisis del SEO" at bounding box center [373, 45] width 46 height 6
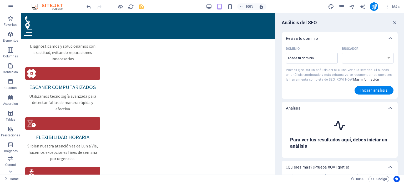
select select "google.com"
click at [325, 58] on input "Dominio ​" at bounding box center [312, 58] width 52 height 8
type input "talleralmeyra.co"
select select "google.co.uk"
type input "[DOMAIN_NAME]"
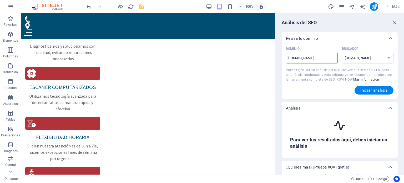
select select "google.com"
type input "[DOMAIN_NAME]"
click at [368, 89] on span "Iniciar análisis" at bounding box center [373, 90] width 27 height 4
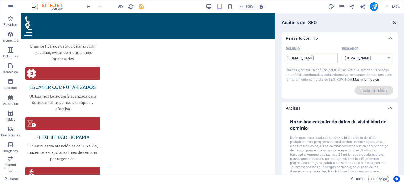
click at [394, 23] on icon "button" at bounding box center [395, 23] width 6 height 6
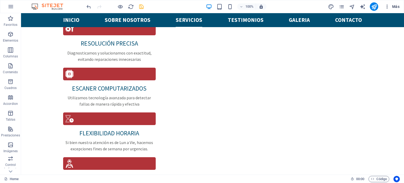
scroll to position [615, 0]
click at [392, 9] on button "Más" at bounding box center [391, 6] width 19 height 8
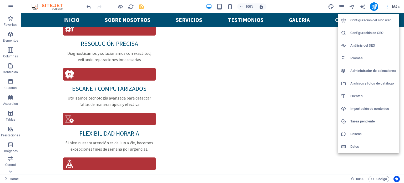
click at [357, 144] on h6 "Datos" at bounding box center [373, 146] width 46 height 6
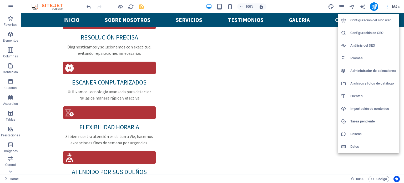
scroll to position [604, 0]
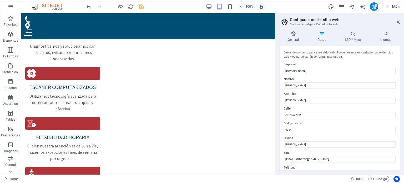
click at [390, 7] on span "Más" at bounding box center [391, 6] width 15 height 5
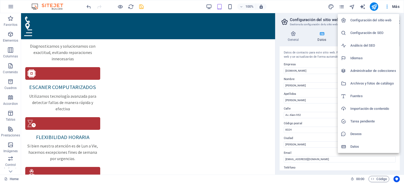
click at [360, 136] on h6 "Deseos" at bounding box center [373, 134] width 46 height 6
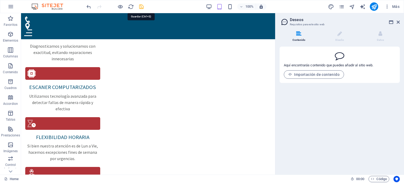
click at [143, 6] on icon "save" at bounding box center [141, 7] width 6 height 6
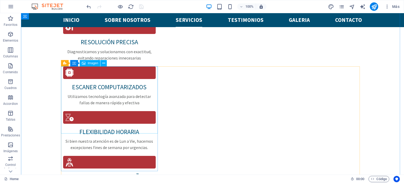
scroll to position [536, 0]
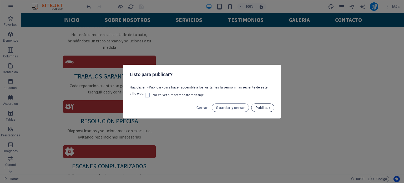
click at [261, 108] on span "Publicar" at bounding box center [262, 107] width 15 height 4
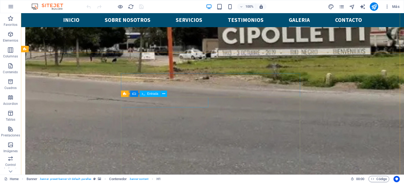
scroll to position [1130, 0]
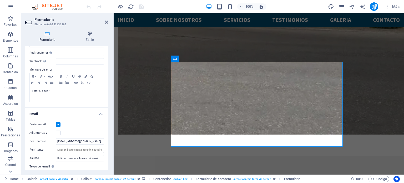
scroll to position [131, 0]
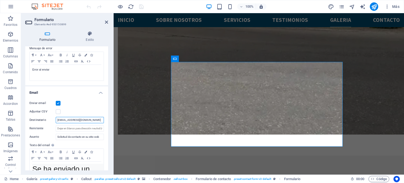
drag, startPoint x: 95, startPoint y: 119, endPoint x: 48, endPoint y: 122, distance: 46.3
click at [48, 122] on div "Destinatario info@talleralmeyra.com.ar" at bounding box center [66, 120] width 74 height 6
click at [91, 120] on input "info@talleralmeyra.com.ar" at bounding box center [80, 120] width 48 height 6
type input "[EMAIL_ADDRESS][DOMAIN_NAME]"
click at [111, 113] on div "Formulario Estilo General Nombre Define un nombre para el formulario. General f…" at bounding box center [66, 100] width 91 height 147
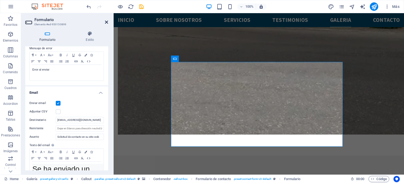
click at [106, 22] on icon at bounding box center [106, 22] width 3 height 4
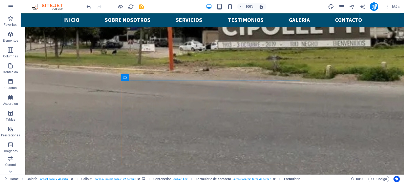
scroll to position [1130, 0]
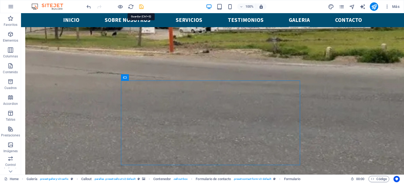
click at [142, 8] on icon "save" at bounding box center [141, 7] width 6 height 6
checkbox input "false"
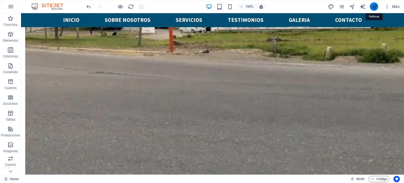
click at [375, 7] on icon "publish" at bounding box center [374, 7] width 6 height 6
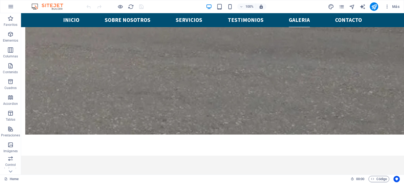
scroll to position [1183, 0]
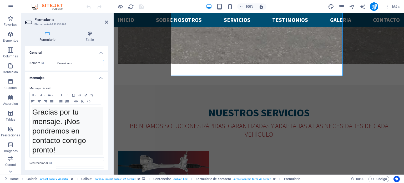
drag, startPoint x: 78, startPoint y: 63, endPoint x: 54, endPoint y: 62, distance: 24.4
click at [54, 62] on div "Nombre Define un nombre para el formulario. General form" at bounding box center [66, 63] width 74 height 6
click at [110, 70] on div "Formulario Estilo General Nombre Define un nombre para el formulario. General f…" at bounding box center [66, 100] width 91 height 147
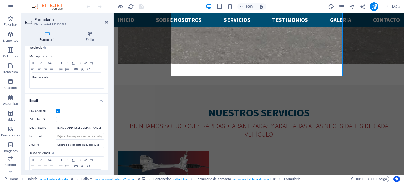
scroll to position [131, 0]
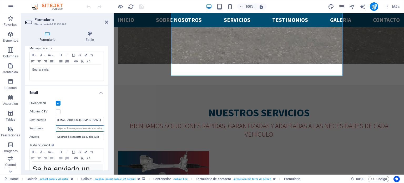
click at [65, 128] on input "Remitente" at bounding box center [80, 128] width 48 height 6
drag, startPoint x: 89, startPoint y: 119, endPoint x: 52, endPoint y: 118, distance: 37.1
click at [52, 118] on div "Destinatario [EMAIL_ADDRESS][DOMAIN_NAME]" at bounding box center [66, 120] width 74 height 6
click at [60, 130] on input "Remitente" at bounding box center [80, 128] width 48 height 6
paste input "[EMAIL_ADDRESS][DOMAIN_NAME]"
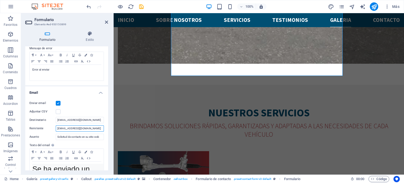
type input "[EMAIL_ADDRESS][DOMAIN_NAME]"
click at [104, 106] on div "Enviar email Adjuntar CSV Destinatario [EMAIL_ADDRESS][DOMAIN_NAME] Remitente […" at bounding box center [66, 157] width 83 height 123
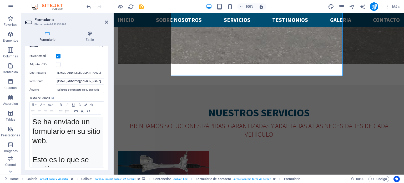
scroll to position [135, 0]
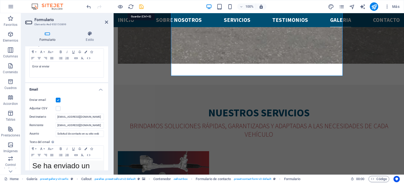
click at [142, 6] on icon "save" at bounding box center [141, 7] width 6 height 6
checkbox input "false"
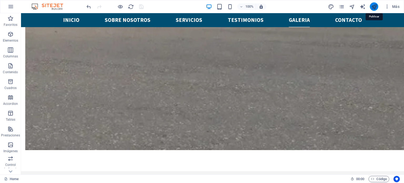
click at [375, 4] on icon "publish" at bounding box center [374, 7] width 6 height 6
